Goal: Task Accomplishment & Management: Use online tool/utility

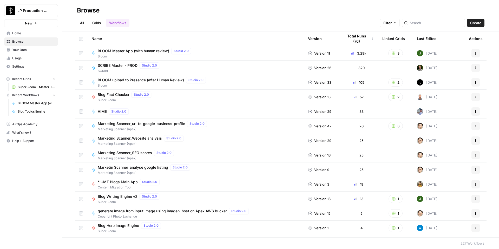
click at [135, 50] on span "BLOOM Master App (with human review)" at bounding box center [133, 50] width 71 height 5
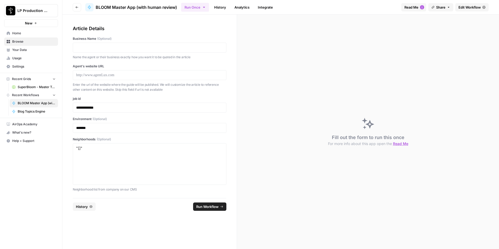
click at [213, 7] on link "History" at bounding box center [220, 7] width 18 height 8
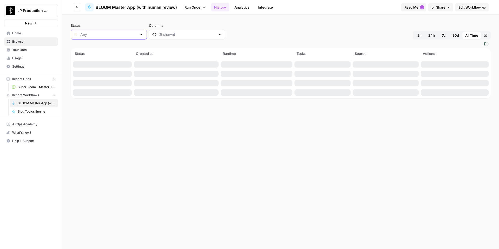
click at [120, 36] on input "Status" at bounding box center [108, 34] width 57 height 5
type input "Any"
click at [421, 35] on span "2h" at bounding box center [419, 35] width 4 height 5
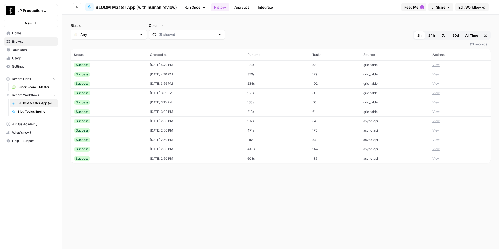
click at [440, 65] on button "View" at bounding box center [435, 65] width 7 height 5
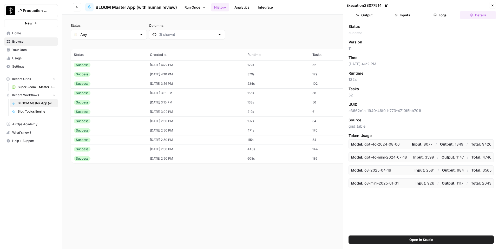
click at [440, 17] on button "Logs" at bounding box center [440, 15] width 36 height 8
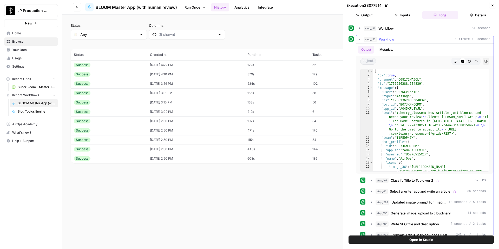
click at [359, 38] on icon "button" at bounding box center [359, 39] width 4 height 4
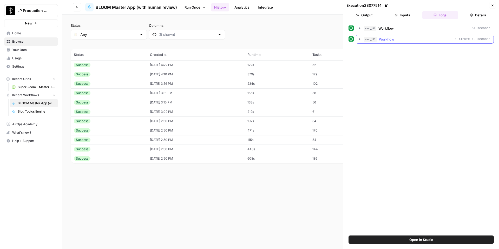
click at [360, 37] on icon "button" at bounding box center [359, 39] width 4 height 4
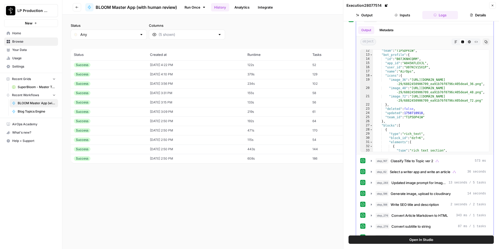
scroll to position [21, 0]
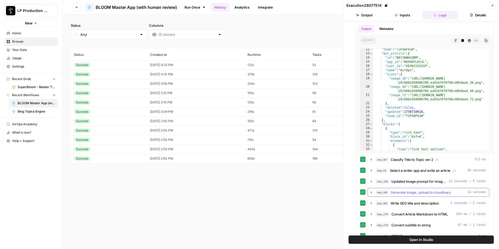
click at [370, 192] on icon "button" at bounding box center [371, 192] width 4 height 4
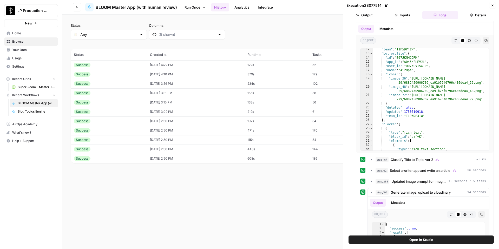
click at [211, 151] on td "08/26/25 at 2:50 PM" at bounding box center [196, 148] width 98 height 9
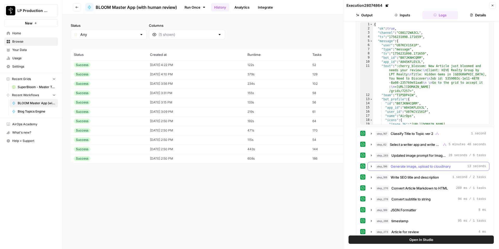
scroll to position [49, 0]
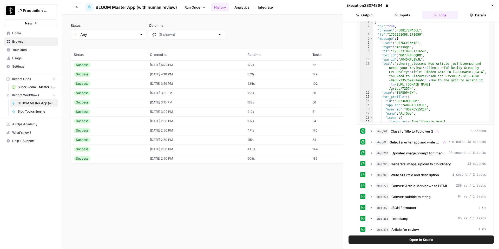
click at [263, 159] on td "608s" at bounding box center [276, 158] width 65 height 9
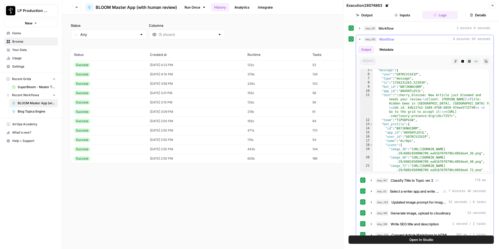
scroll to position [22, 0]
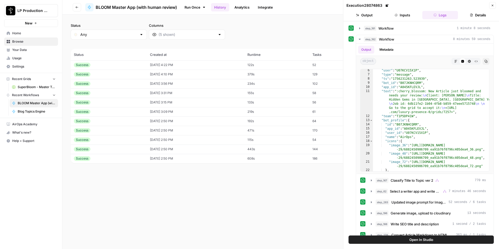
click at [267, 117] on td "192s" at bounding box center [276, 120] width 65 height 9
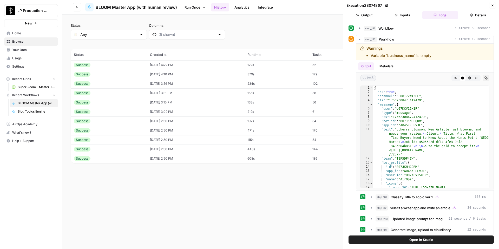
click at [291, 214] on div "Status Any Columns 2h 24h 7d 30d All Time Custom range (11 records) Status Crea…" at bounding box center [280, 132] width 436 height 234
click at [494, 4] on button "Close" at bounding box center [492, 5] width 7 height 7
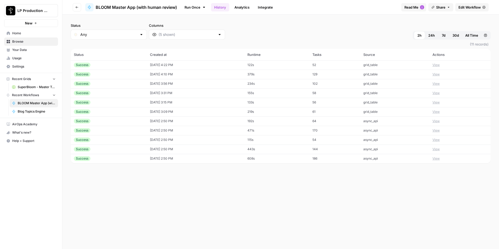
click at [76, 7] on icon "button" at bounding box center [77, 7] width 3 height 2
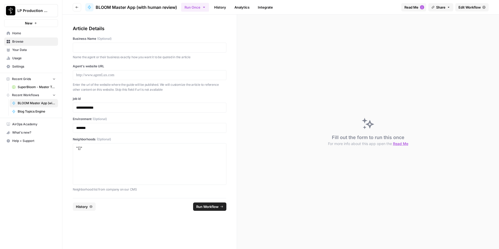
click at [76, 7] on icon "button" at bounding box center [77, 7] width 3 height 2
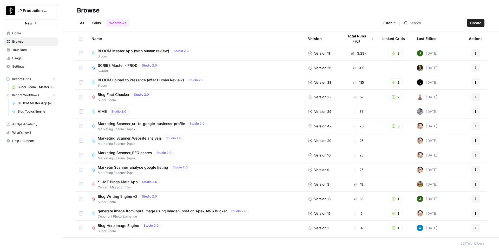
click at [425, 29] on header "Browse All Grids Workflows Filter Create" at bounding box center [280, 15] width 436 height 31
click at [430, 26] on div at bounding box center [433, 23] width 63 height 8
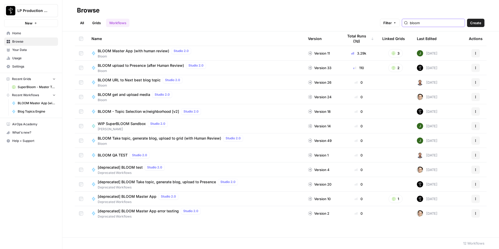
type input "bloom"
click at [141, 93] on span "BLOOM get and upload media" at bounding box center [124, 94] width 52 height 5
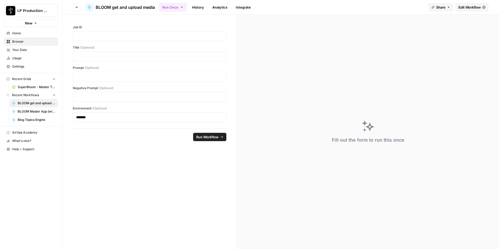
click at [478, 10] on link "Edit Workflow" at bounding box center [471, 7] width 33 height 8
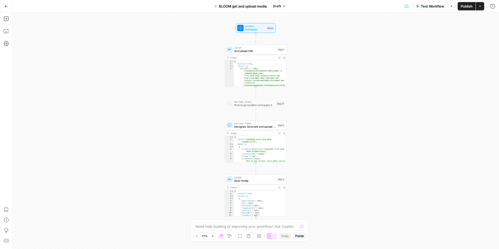
click at [260, 128] on span "Ideogram Generate and upload media" at bounding box center [254, 126] width 41 height 4
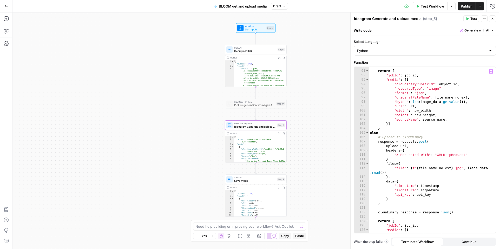
scroll to position [501, 0]
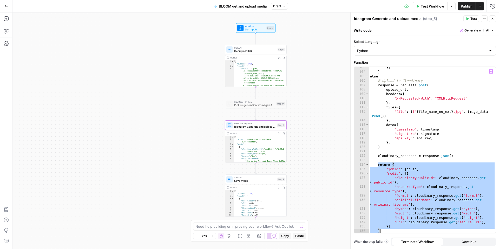
drag, startPoint x: 383, startPoint y: 168, endPoint x: 426, endPoint y: 228, distance: 73.9
click at [426, 229] on div "}] } else : # Upload to Cloudinary response = requests . post ( upload_url , he…" at bounding box center [432, 152] width 127 height 175
click at [458, 137] on div "}] } else : # Upload to Cloudinary response = requests . post ( upload_url , he…" at bounding box center [432, 152] width 127 height 175
type textarea "**********"
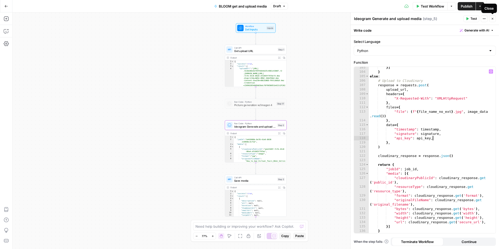
click at [493, 20] on button "Close" at bounding box center [492, 18] width 7 height 7
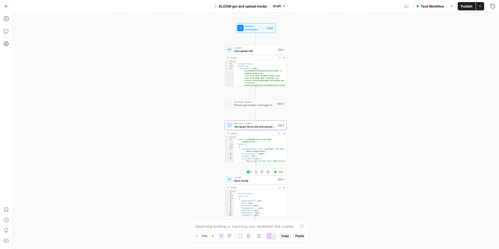
click at [255, 182] on span "Save media" at bounding box center [254, 181] width 41 height 4
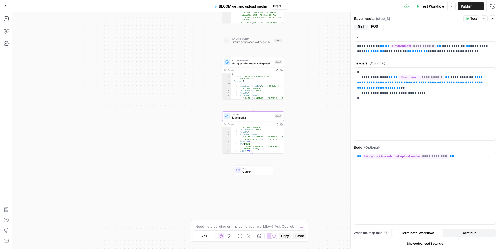
scroll to position [66, 0]
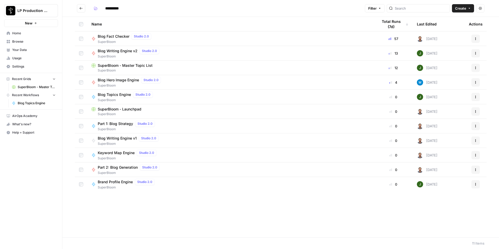
click at [124, 50] on span "Blog Writing Engine v2" at bounding box center [118, 50] width 40 height 5
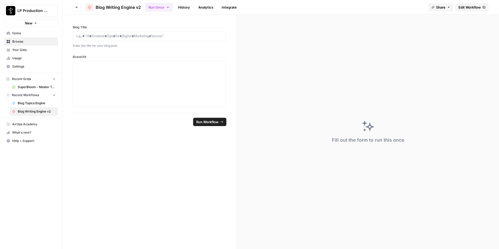
click at [476, 10] on link "Edit Workflow" at bounding box center [471, 7] width 33 height 8
click at [73, 8] on button "Go back" at bounding box center [77, 7] width 8 height 8
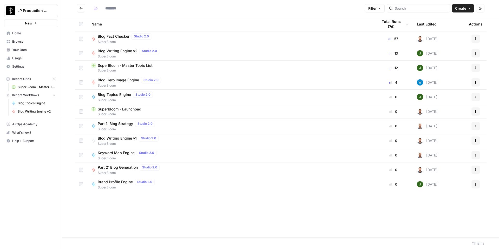
type input "**********"
